Goal: Navigation & Orientation: Find specific page/section

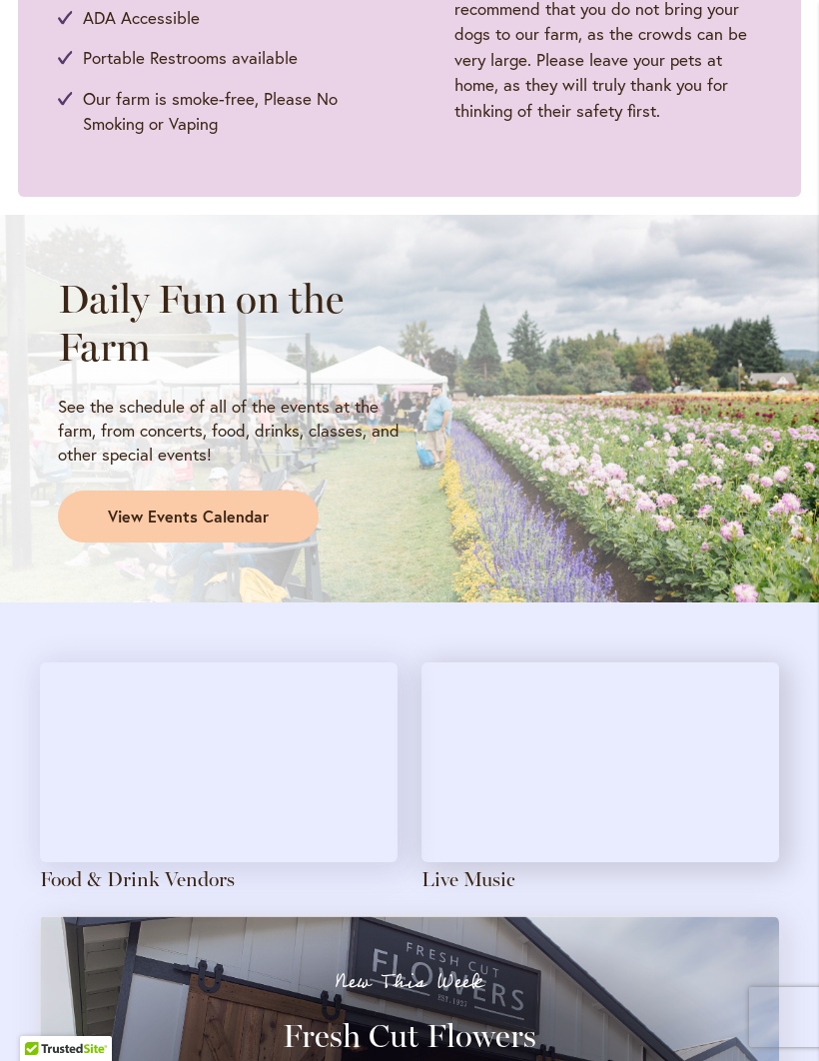
scroll to position [1391, 0]
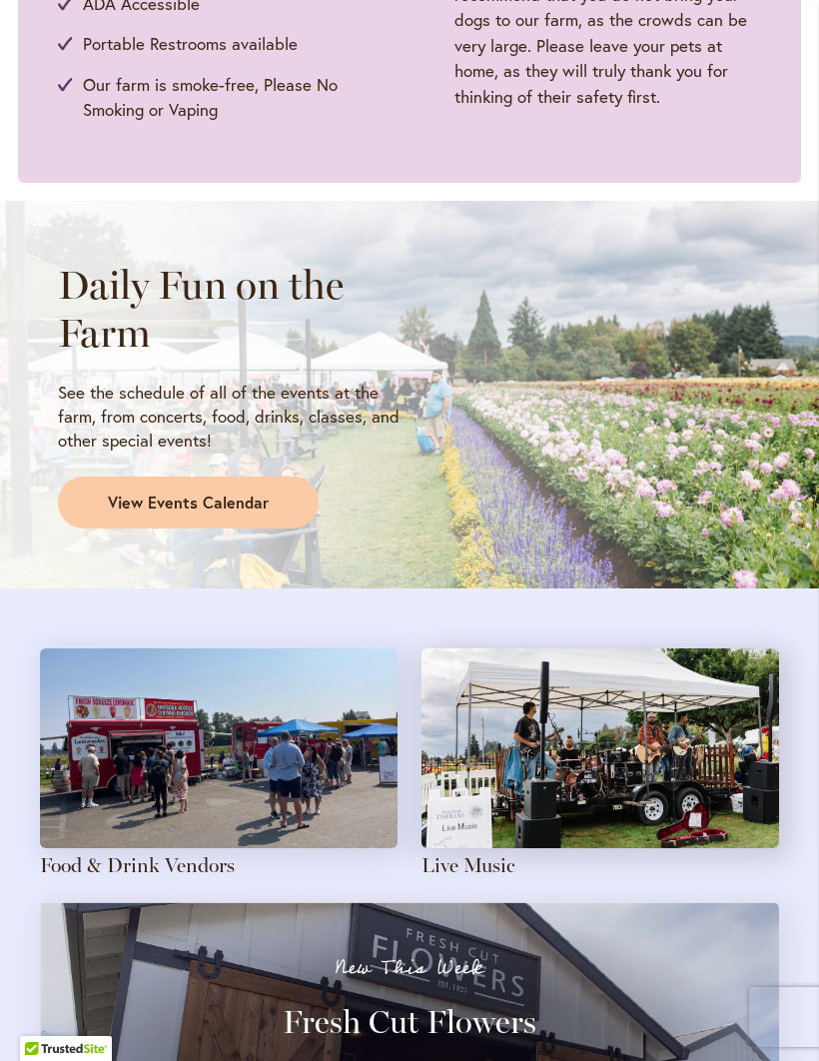
click at [167, 494] on span "View Events Calendar" at bounding box center [188, 502] width 161 height 23
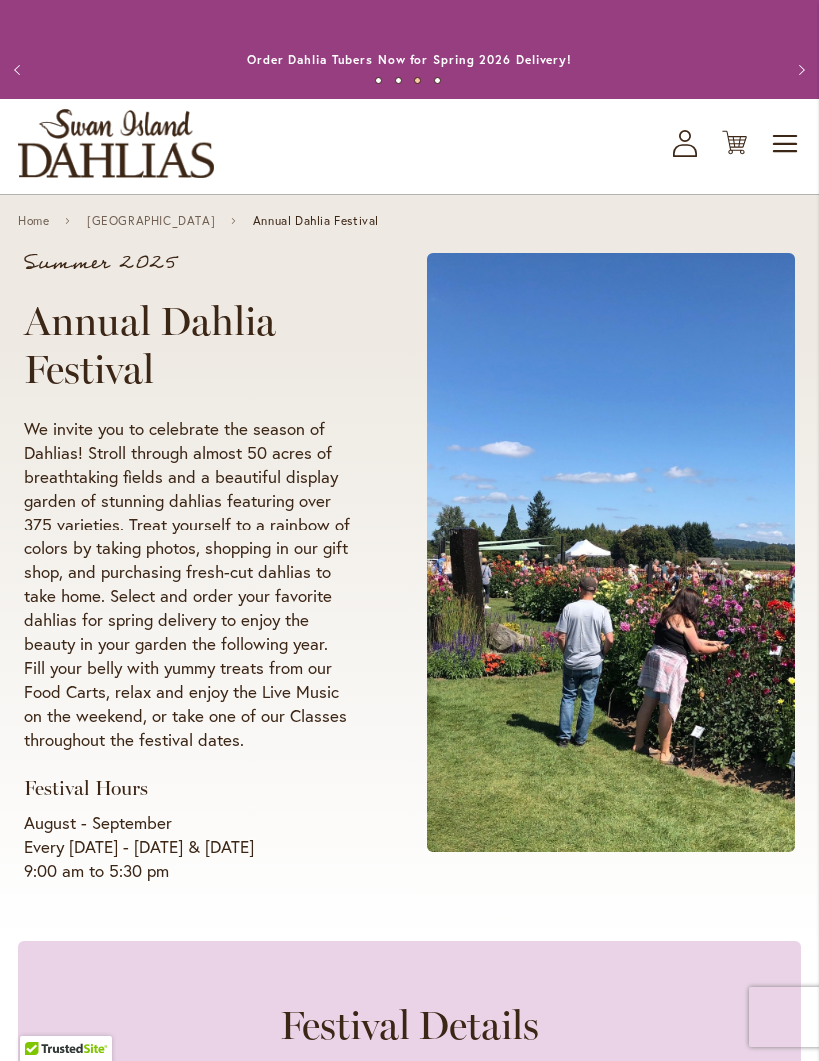
click at [785, 160] on span "Toggle Nav" at bounding box center [786, 144] width 30 height 40
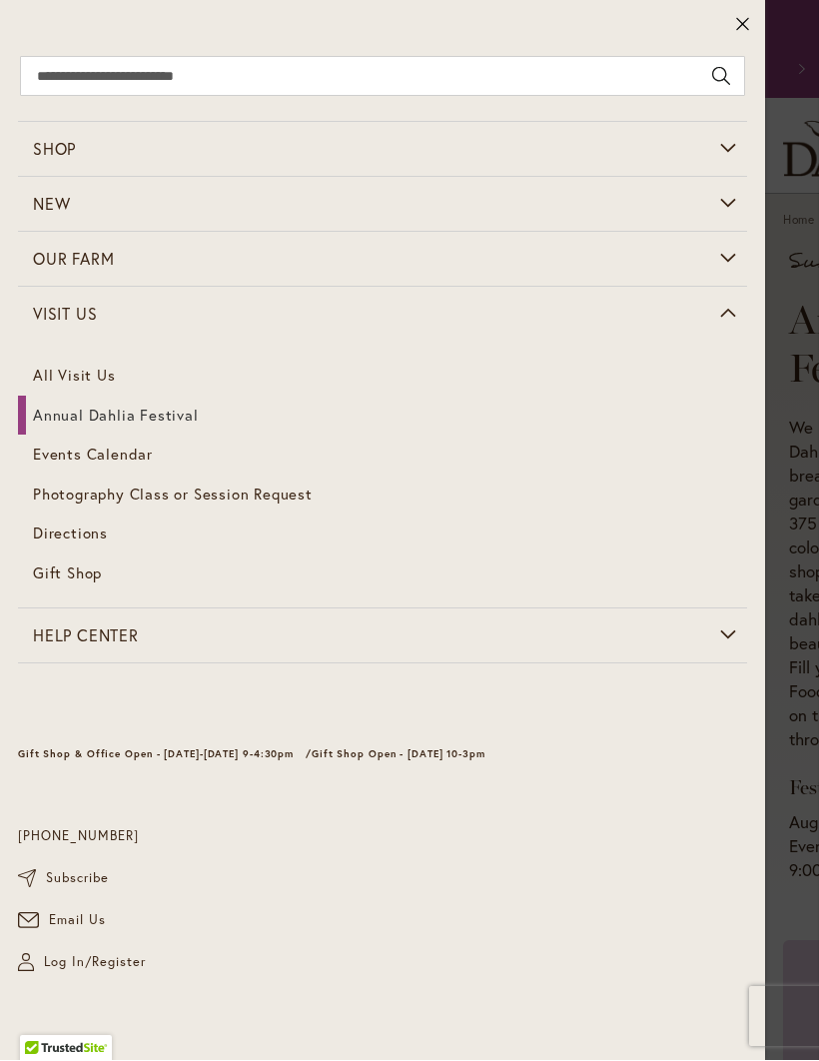
click at [72, 372] on link "All Visit Us" at bounding box center [382, 377] width 729 height 40
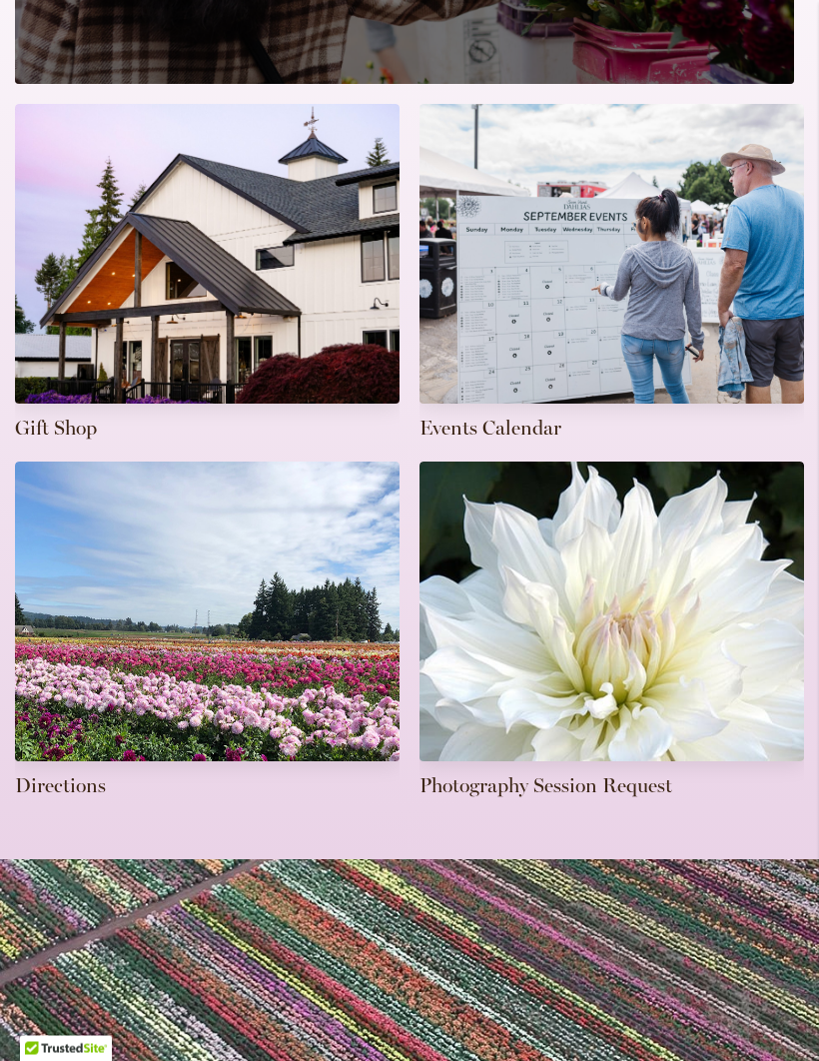
scroll to position [722, 0]
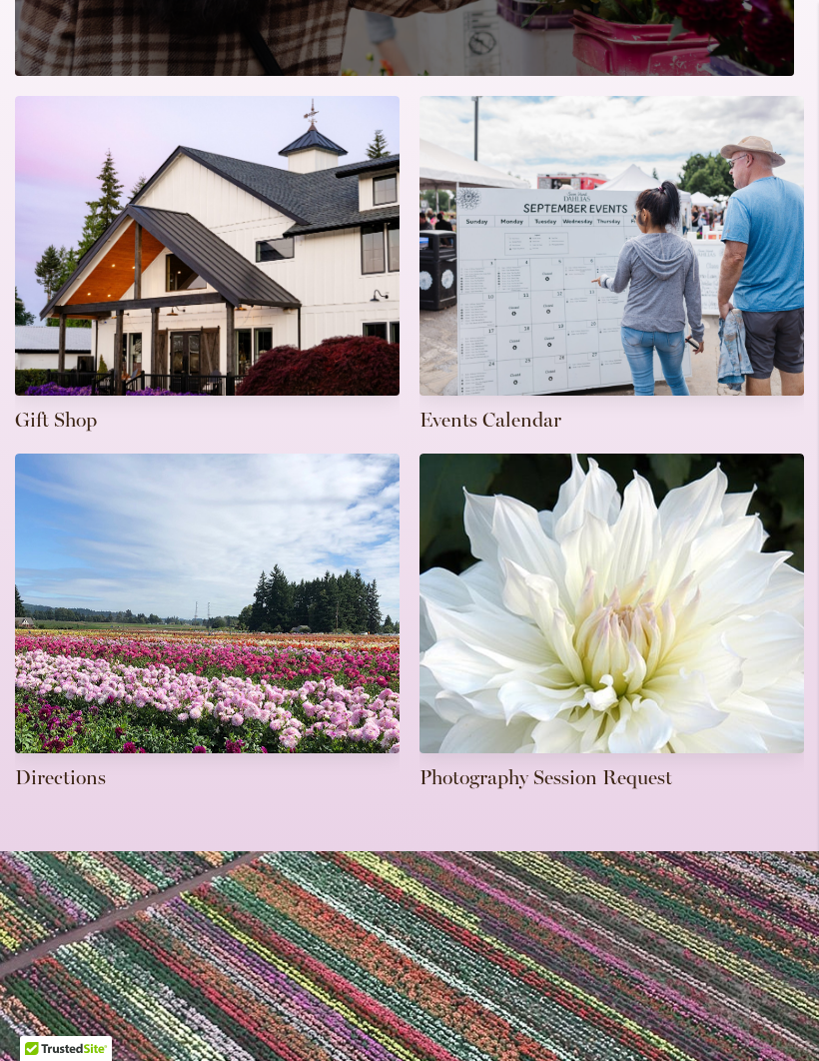
click at [80, 777] on link at bounding box center [207, 622] width 384 height 338
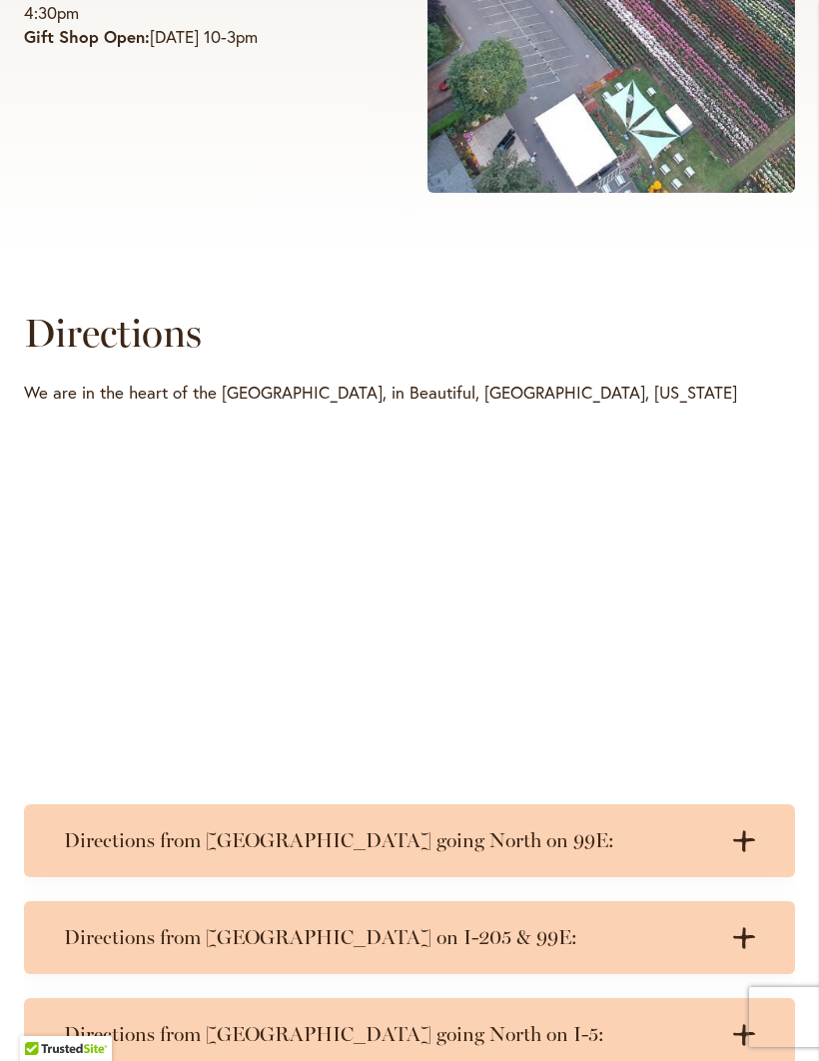
scroll to position [694, 0]
